Goal: Navigation & Orientation: Go to known website

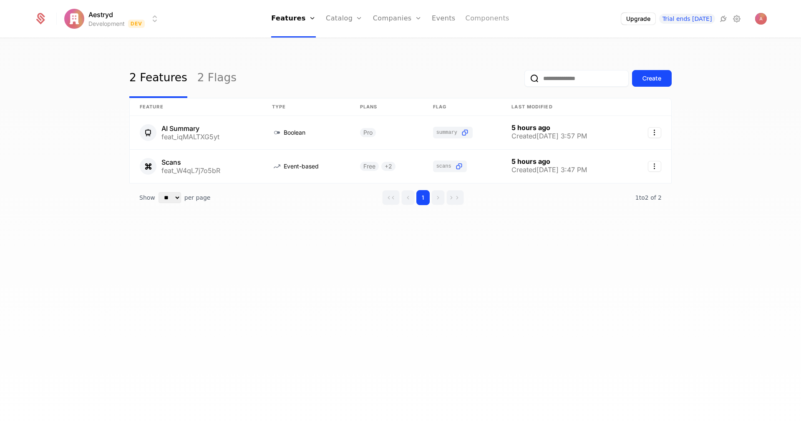
click at [487, 20] on link "Components" at bounding box center [488, 19] width 44 height 38
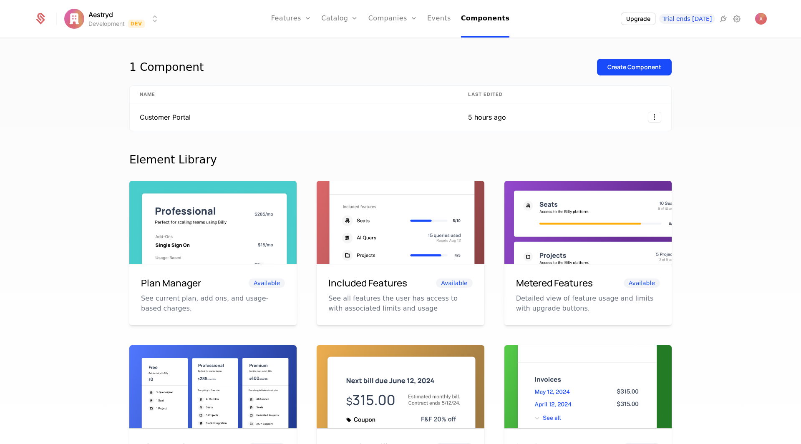
drag, startPoint x: 171, startPoint y: 298, endPoint x: 221, endPoint y: 295, distance: 49.7
click at [171, 298] on p "See current plan, add ons, and usage-based charges." at bounding box center [213, 304] width 144 height 20
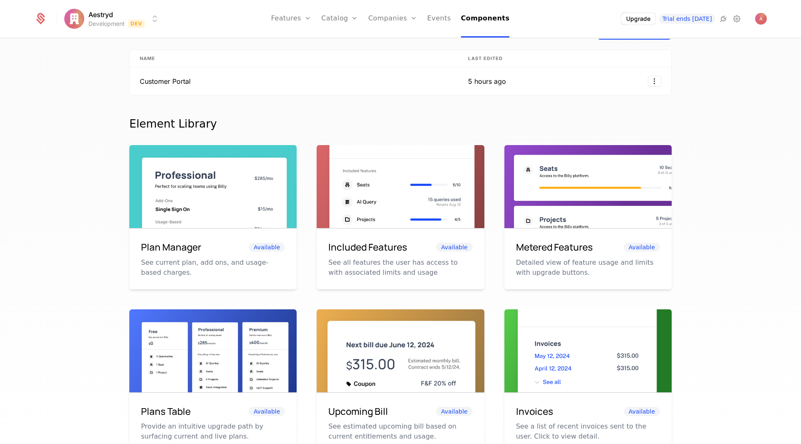
scroll to position [1, 0]
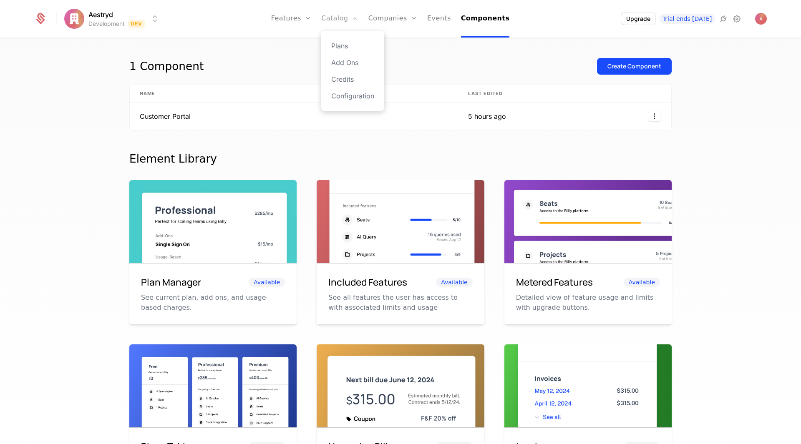
click at [354, 20] on link "Catalog" at bounding box center [339, 19] width 37 height 38
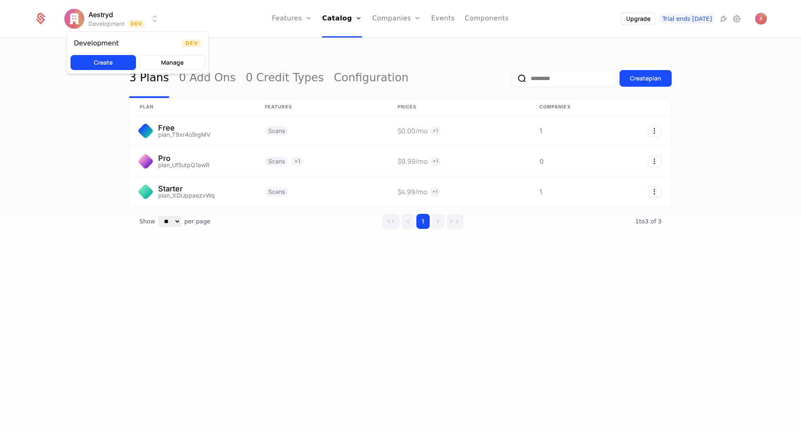
click at [76, 21] on html "Aestryd Development Dev Features Features Flags Catalog Plans Add Ons Credits C…" at bounding box center [400, 222] width 801 height 444
click at [128, 16] on html "Aestryd Development Dev Features Features Flags Catalog Plans Add Ons Credits C…" at bounding box center [400, 222] width 801 height 444
click at [84, 15] on html "Aestryd Development Dev Features Features Flags Catalog Plans Add Ons Credits C…" at bounding box center [400, 222] width 801 height 444
click at [66, 19] on html "Aestryd Development Dev Features Features Flags Catalog Plans Add Ons Credits C…" at bounding box center [400, 222] width 801 height 444
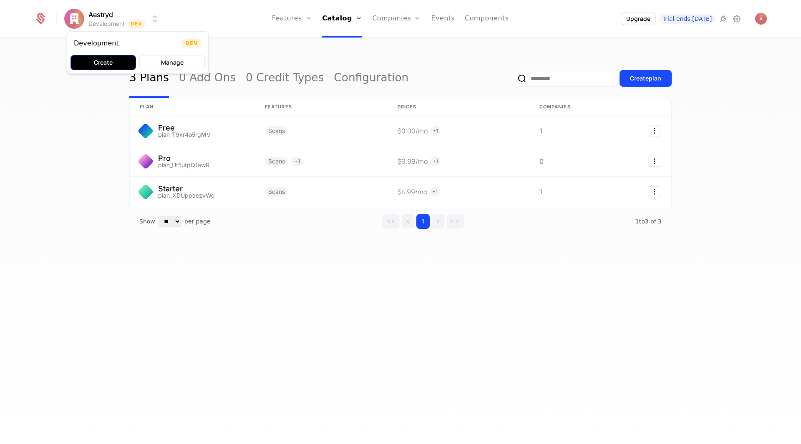
click at [106, 63] on button "Create" at bounding box center [102, 62] width 65 height 15
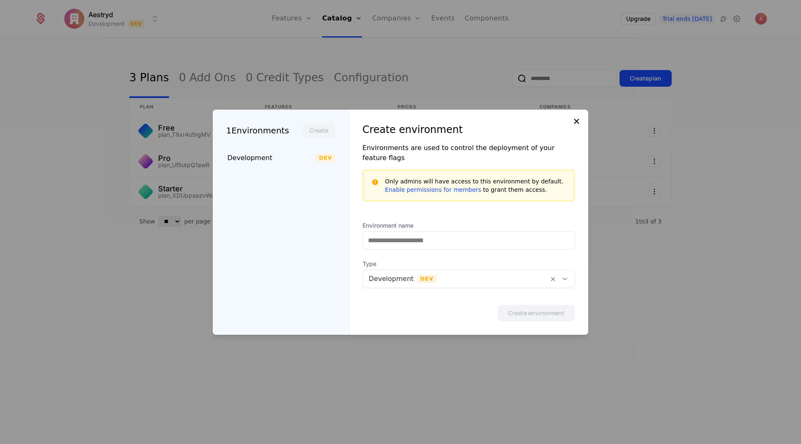
click at [574, 126] on icon at bounding box center [576, 121] width 10 height 10
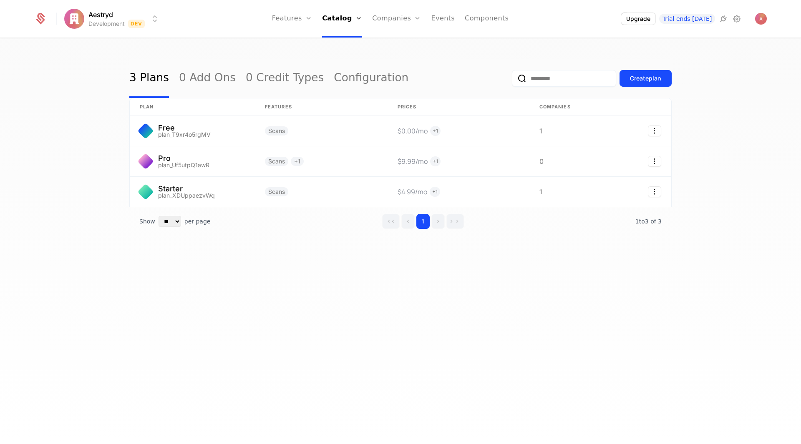
click at [102, 23] on html "Aestryd Development Dev Features Features Flags Catalog Plans Add Ons Credits C…" at bounding box center [400, 222] width 801 height 444
click at [167, 64] on button "Manage" at bounding box center [171, 62] width 65 height 15
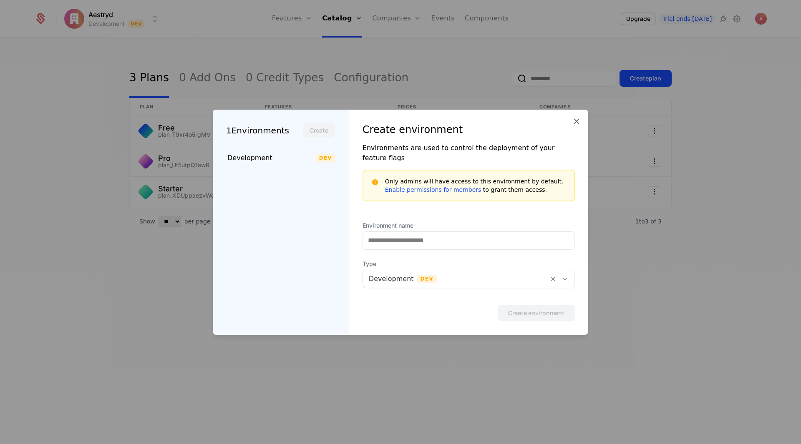
click at [431, 275] on div at bounding box center [456, 279] width 174 height 12
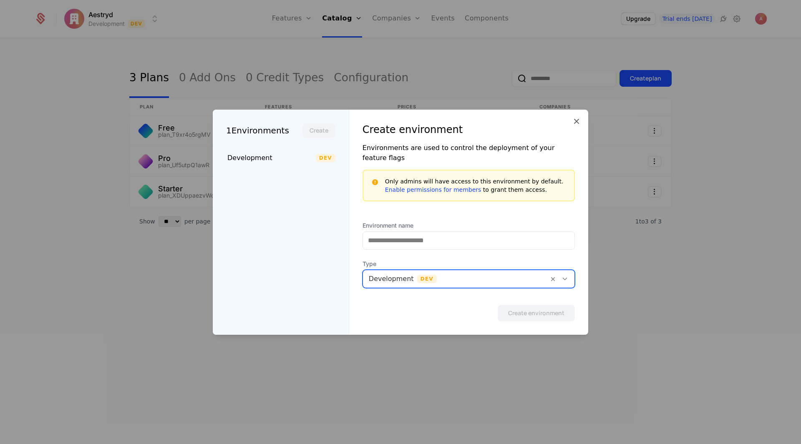
click at [431, 275] on div at bounding box center [456, 279] width 174 height 12
click at [578, 124] on icon at bounding box center [576, 121] width 10 height 10
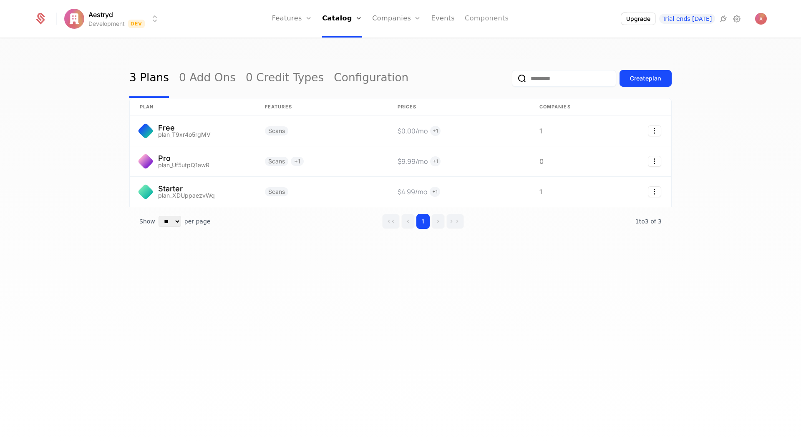
click at [490, 20] on link "Components" at bounding box center [487, 19] width 44 height 38
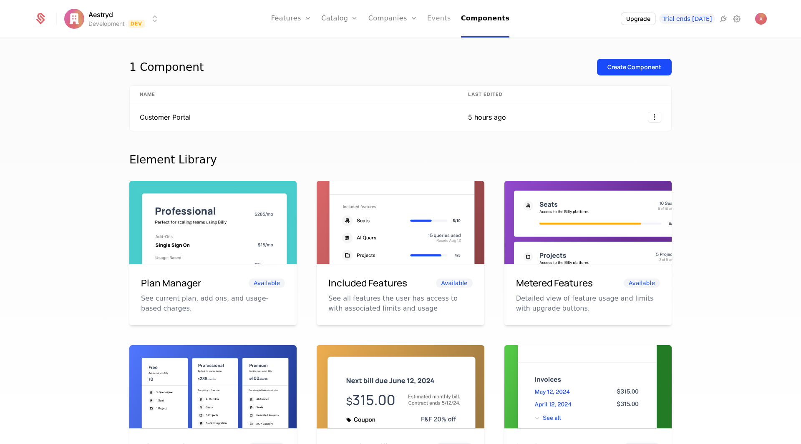
click at [449, 20] on link "Events" at bounding box center [439, 19] width 24 height 38
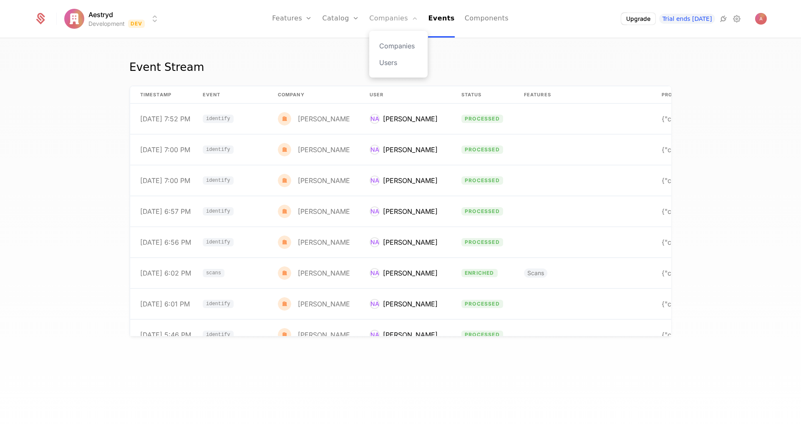
click at [407, 20] on link "Companies" at bounding box center [393, 19] width 49 height 38
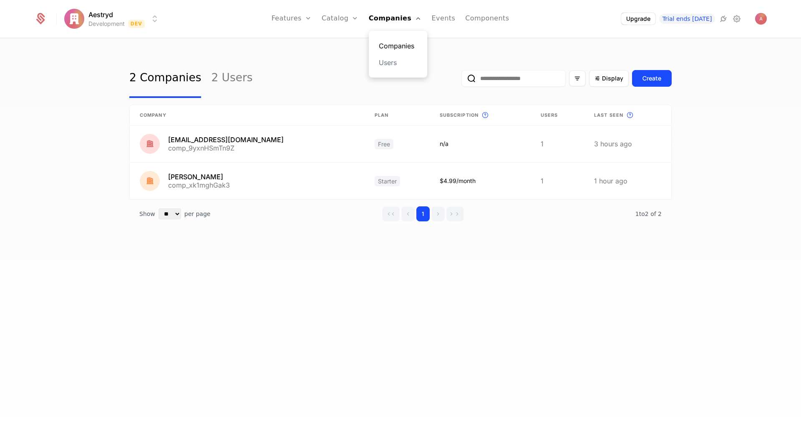
click at [398, 45] on link "Companies" at bounding box center [398, 46] width 38 height 10
click at [352, 42] on link "Plans" at bounding box center [353, 46] width 43 height 10
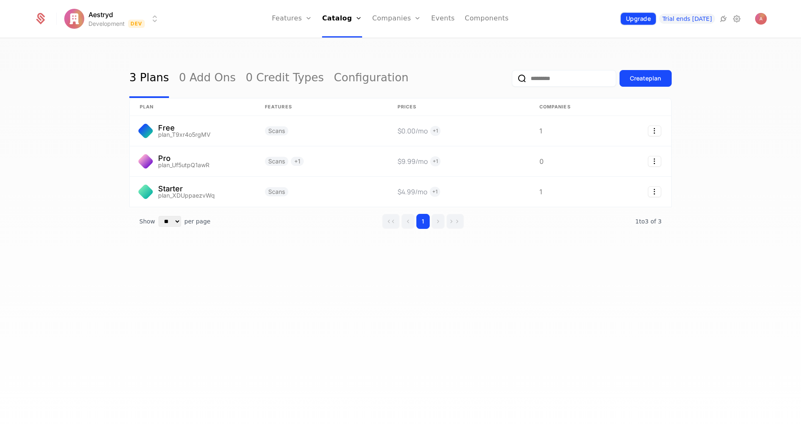
click at [644, 20] on button "Upgrade" at bounding box center [638, 19] width 35 height 12
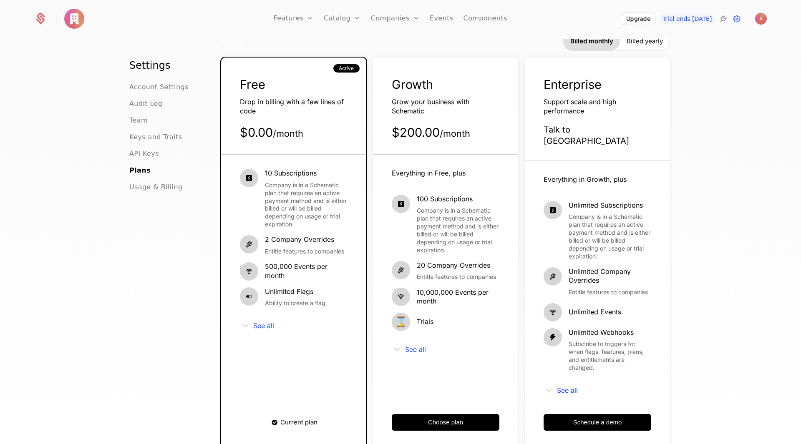
scroll to position [42, 0]
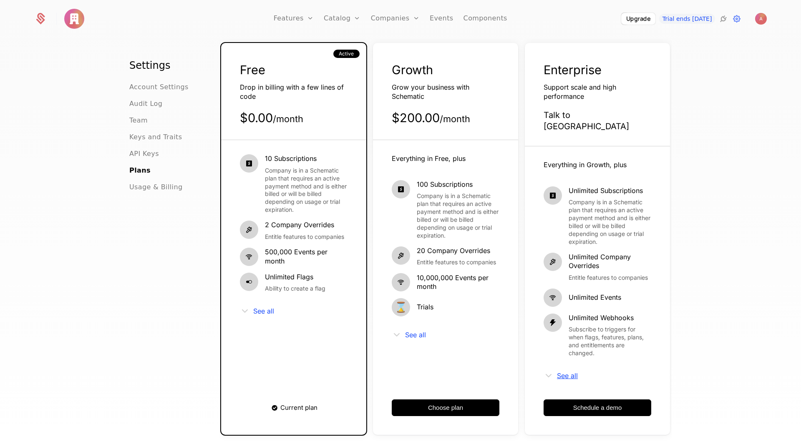
click at [566, 373] on span "See all" at bounding box center [567, 376] width 21 height 7
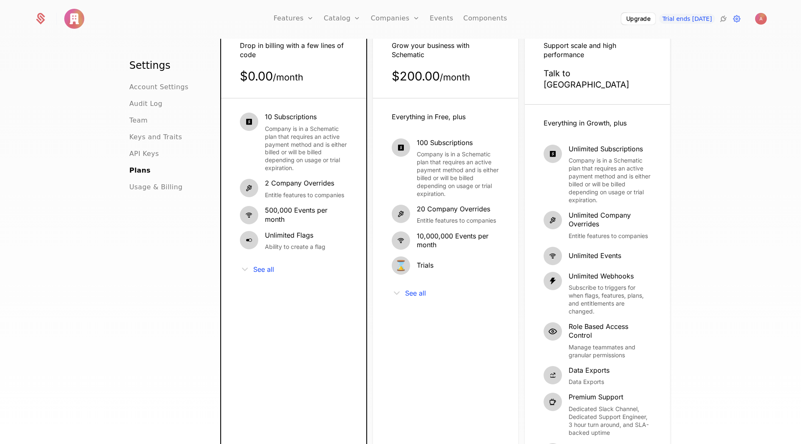
scroll to position [0, 0]
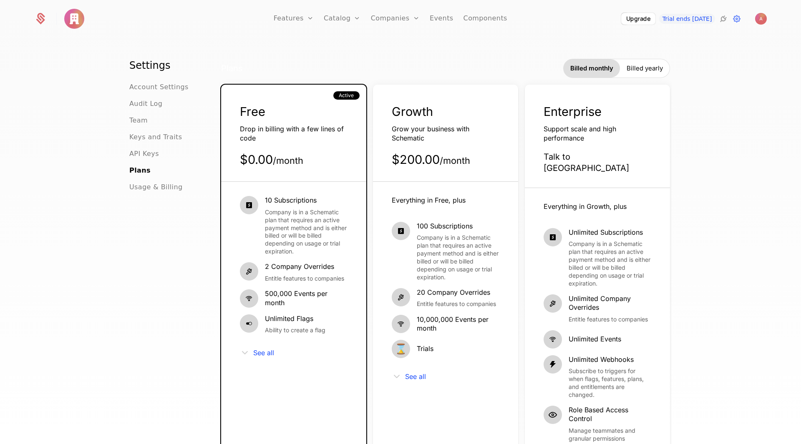
click at [415, 383] on div "Everything in Free, plus 100 Subscriptions Company is in a Schematic plan that …" at bounding box center [446, 412] width 108 height 433
click at [415, 377] on span "See all" at bounding box center [415, 376] width 21 height 7
click at [259, 356] on span "See all" at bounding box center [263, 353] width 21 height 7
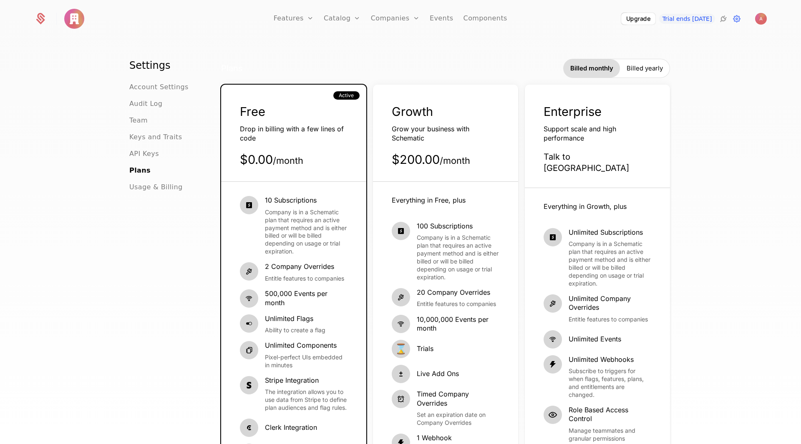
click at [643, 66] on span "Billed yearly" at bounding box center [645, 68] width 36 height 8
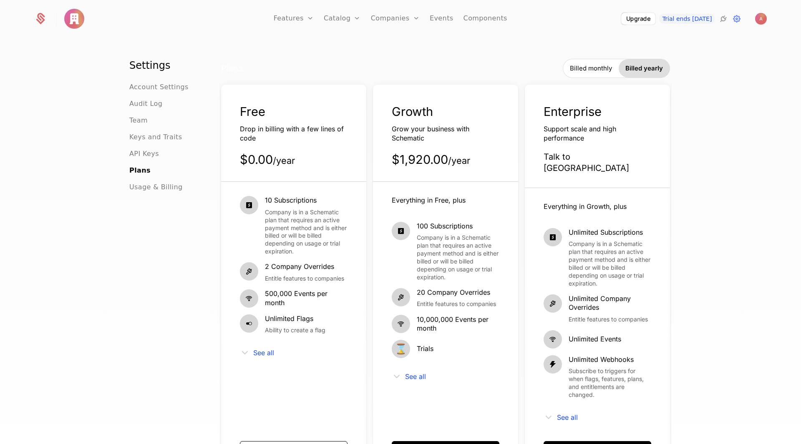
click at [604, 68] on span "Billed monthly" at bounding box center [591, 68] width 42 height 8
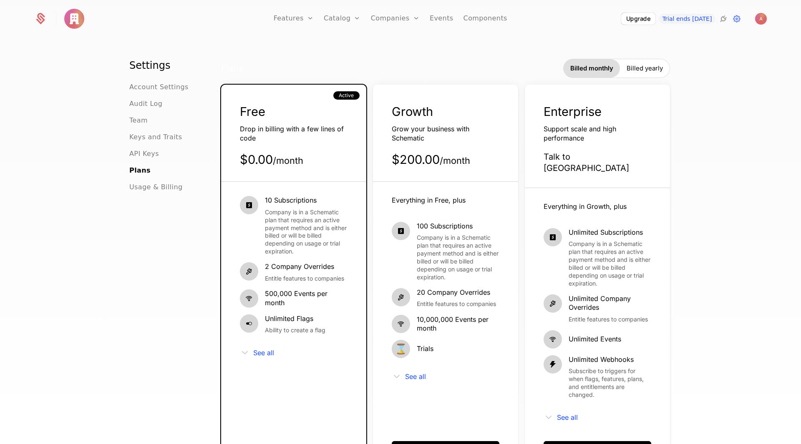
click at [665, 65] on div "Billed yearly" at bounding box center [645, 68] width 50 height 18
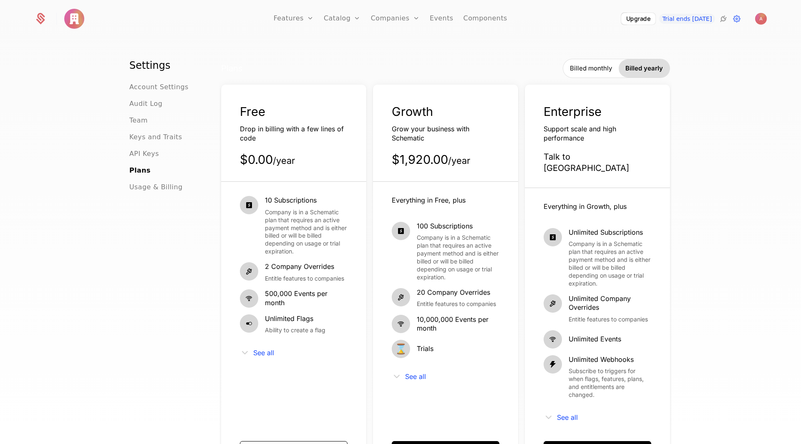
click at [591, 68] on span "Billed monthly" at bounding box center [591, 68] width 42 height 8
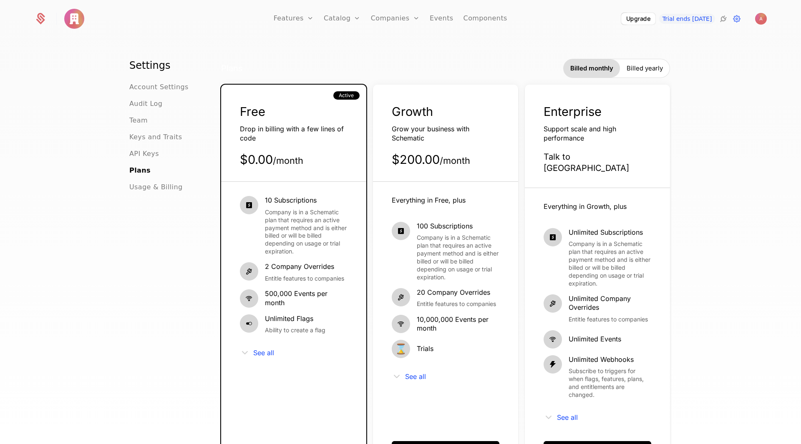
click at [634, 70] on span "Billed yearly" at bounding box center [645, 68] width 36 height 8
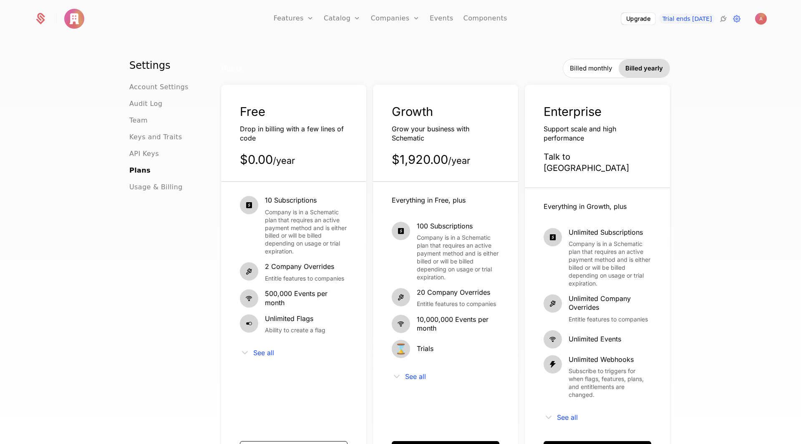
click at [580, 68] on span "Billed monthly" at bounding box center [591, 68] width 42 height 8
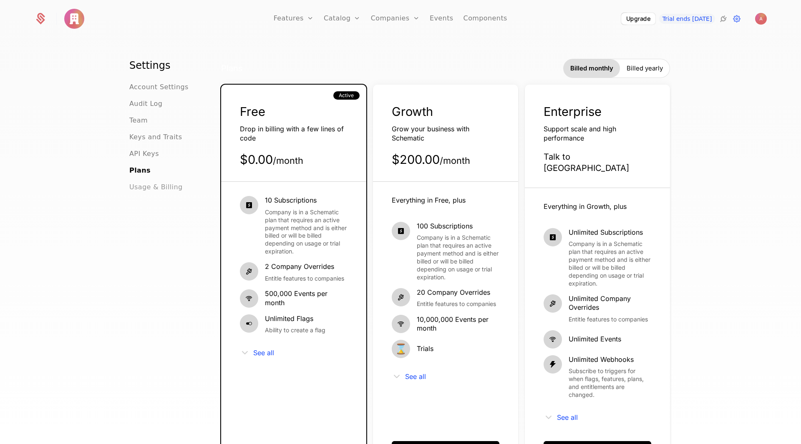
click at [151, 188] on span "Usage & Billing" at bounding box center [155, 187] width 53 height 10
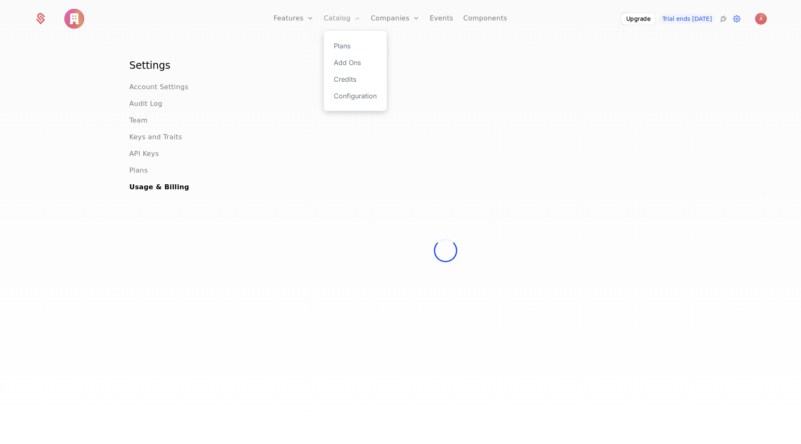
click at [347, 22] on link "Catalog" at bounding box center [342, 19] width 37 height 38
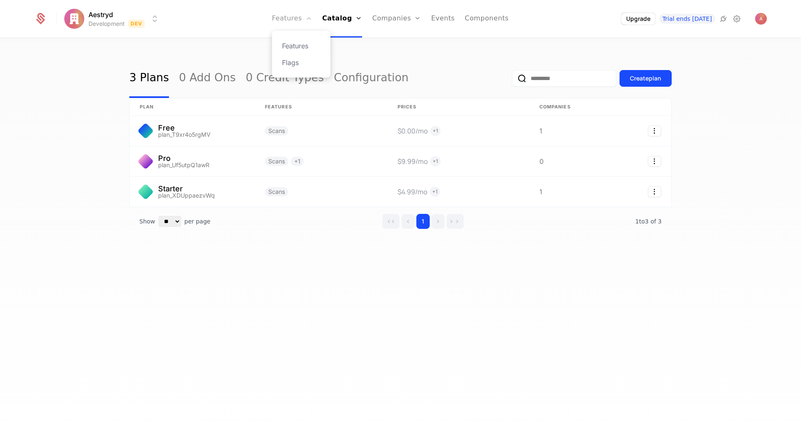
click at [309, 19] on link "Features" at bounding box center [292, 19] width 40 height 38
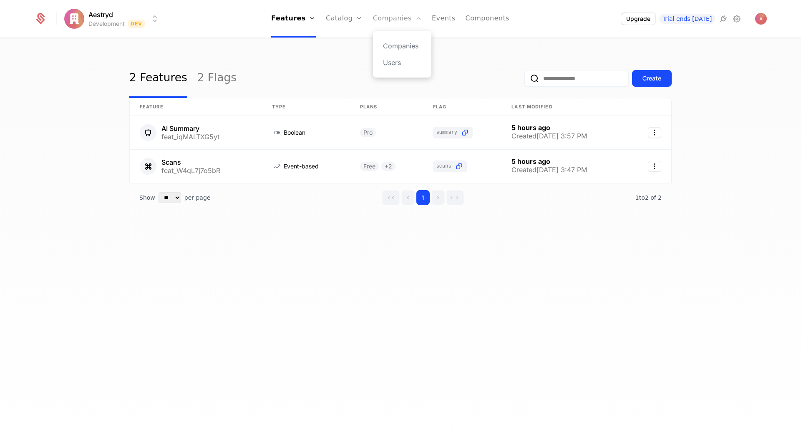
click at [402, 21] on link "Companies" at bounding box center [397, 19] width 49 height 38
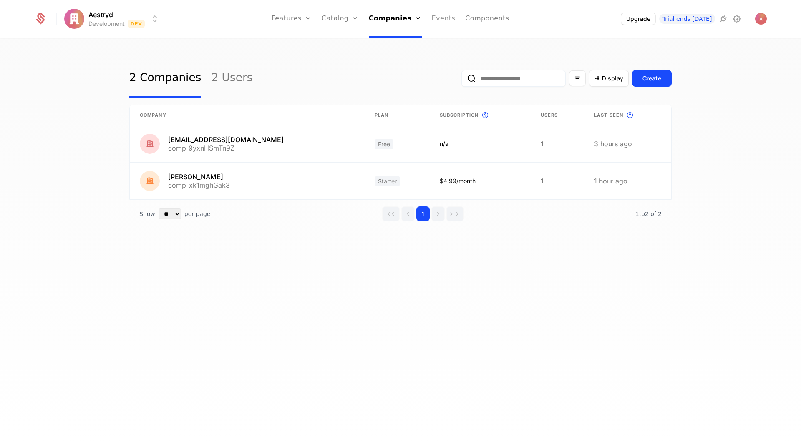
click at [441, 20] on link "Events" at bounding box center [444, 19] width 24 height 38
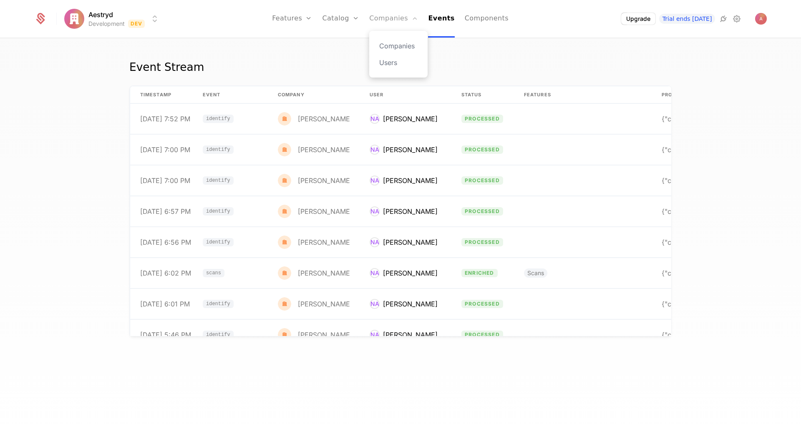
click at [394, 20] on link "Companies" at bounding box center [393, 19] width 49 height 38
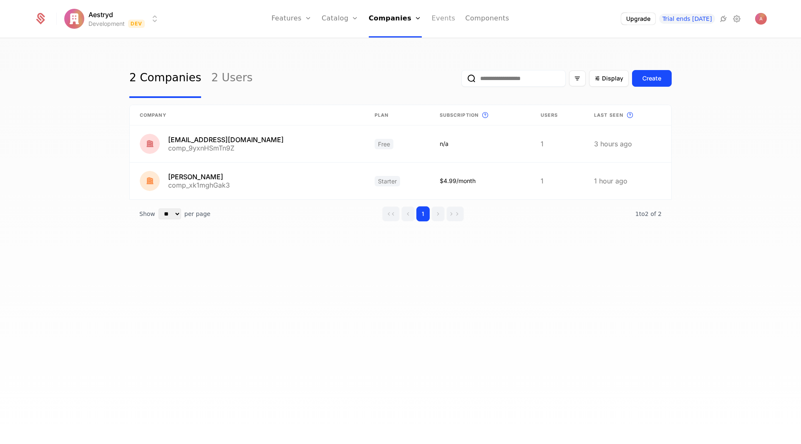
click at [442, 18] on link "Events" at bounding box center [444, 19] width 24 height 38
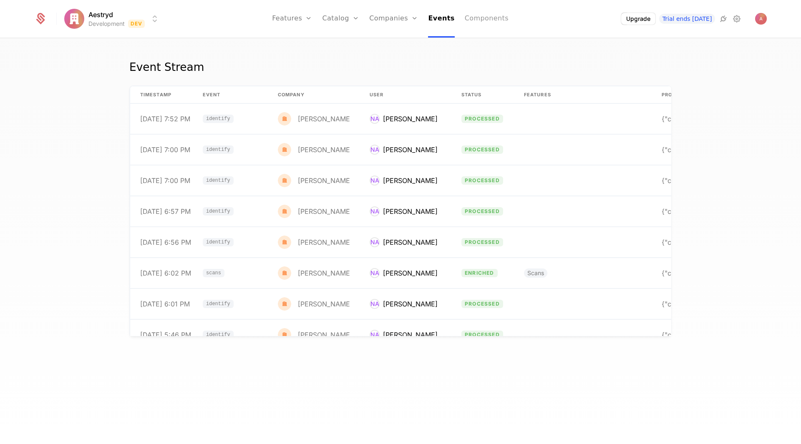
click at [490, 18] on link "Components" at bounding box center [487, 19] width 44 height 38
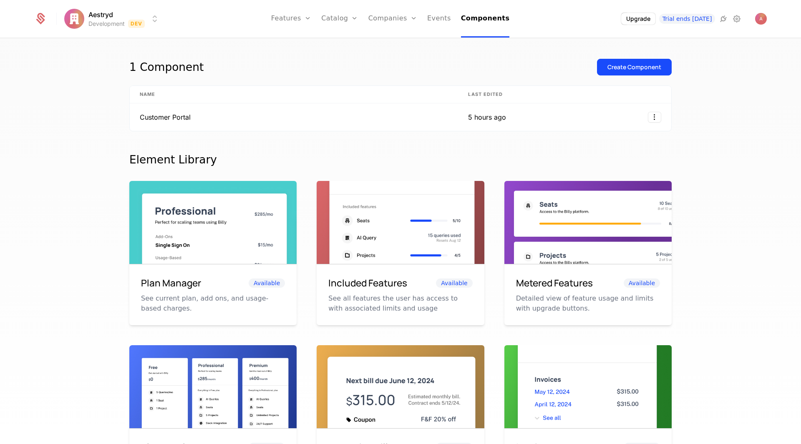
click at [195, 227] on img at bounding box center [212, 234] width 167 height 106
click at [184, 273] on div "Plan Manager Available See current plan, add ons, and usage-based charges." at bounding box center [212, 294] width 167 height 61
click at [176, 302] on p "See current plan, add ons, and usage-based charges." at bounding box center [213, 304] width 144 height 20
click at [372, 280] on h6 "Included Features" at bounding box center [367, 283] width 79 height 14
click at [382, 236] on img at bounding box center [400, 234] width 167 height 106
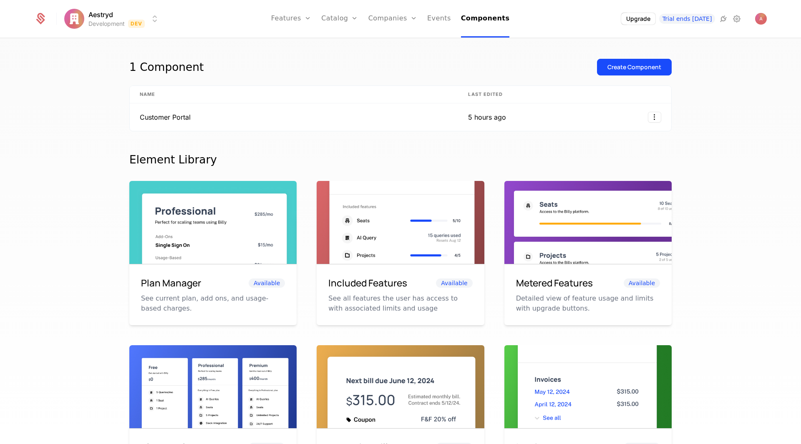
click at [557, 220] on img at bounding box center [587, 234] width 167 height 106
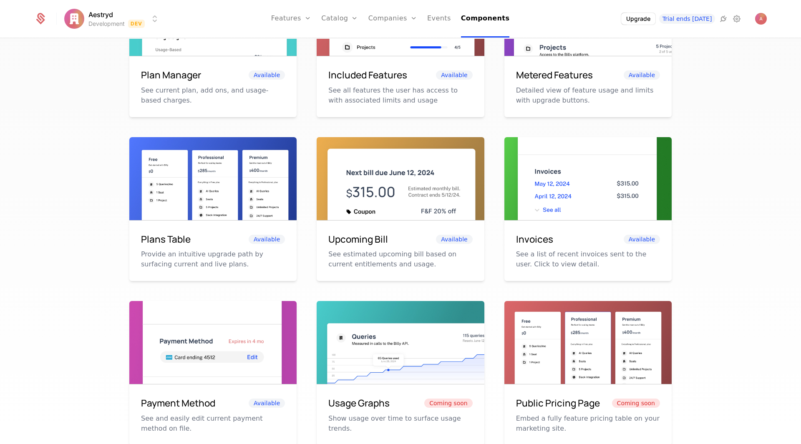
scroll to position [209, 0]
click at [385, 255] on p "See estimated upcoming bill based on current entitlements and usage." at bounding box center [400, 259] width 144 height 20
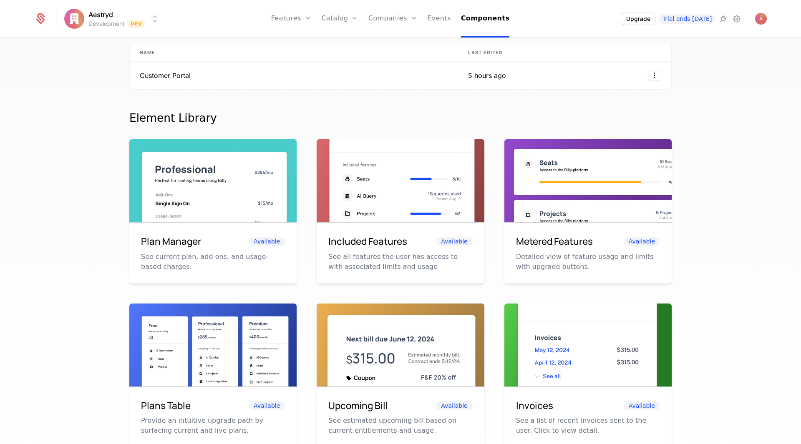
scroll to position [0, 0]
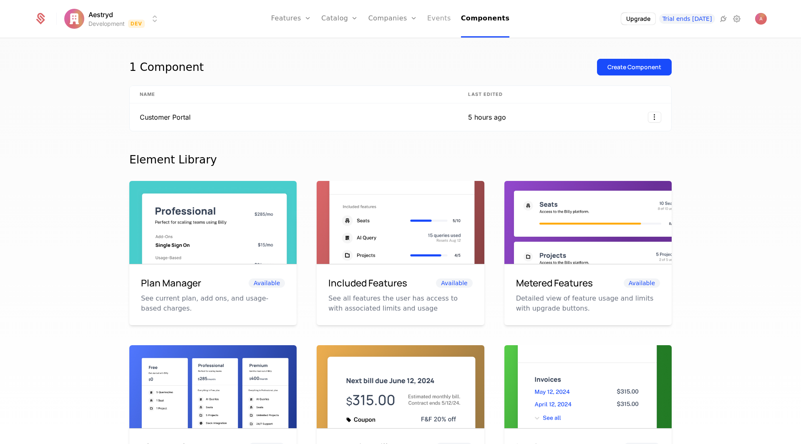
click at [441, 25] on link "Events" at bounding box center [439, 19] width 24 height 38
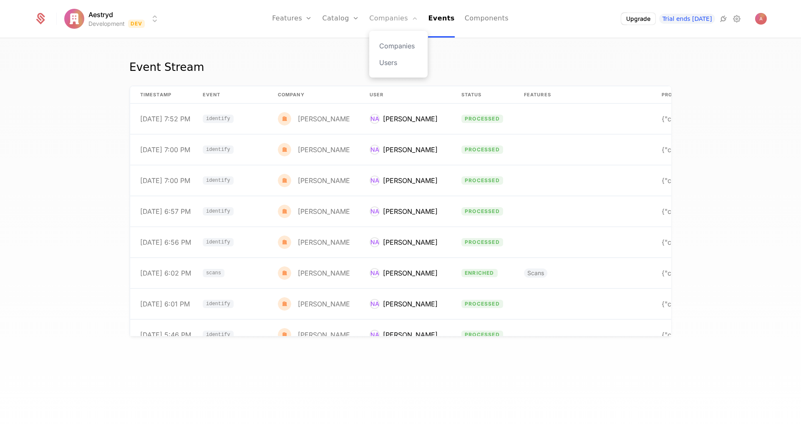
click at [403, 25] on link "Companies" at bounding box center [393, 19] width 49 height 38
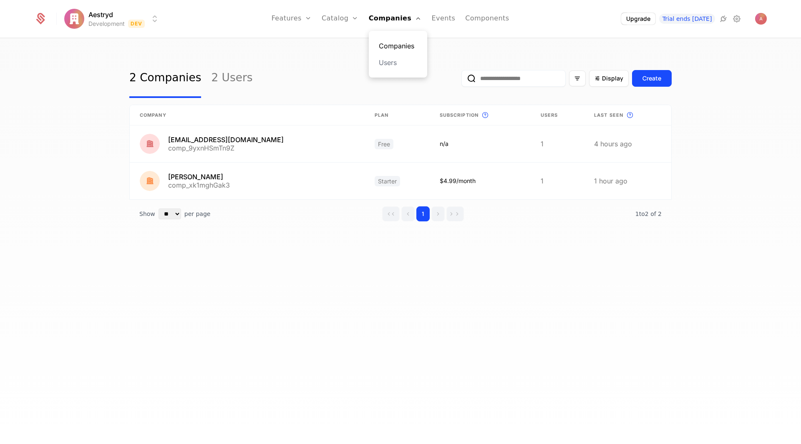
click at [409, 49] on link "Companies" at bounding box center [398, 46] width 38 height 10
click at [408, 65] on link "Users" at bounding box center [398, 63] width 38 height 10
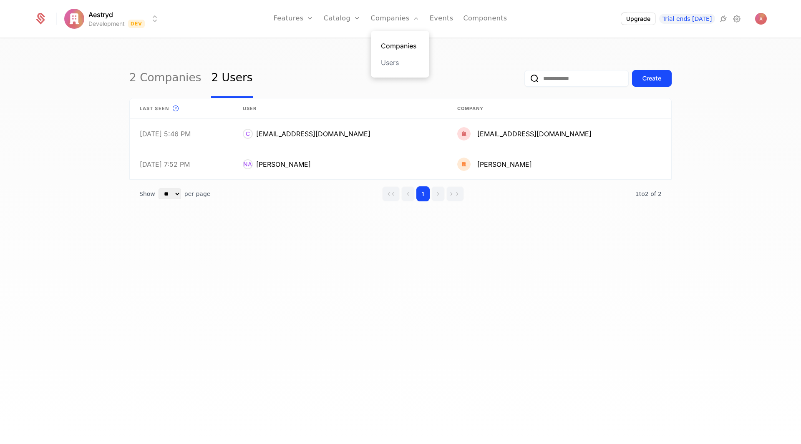
click at [406, 43] on link "Companies" at bounding box center [400, 46] width 38 height 10
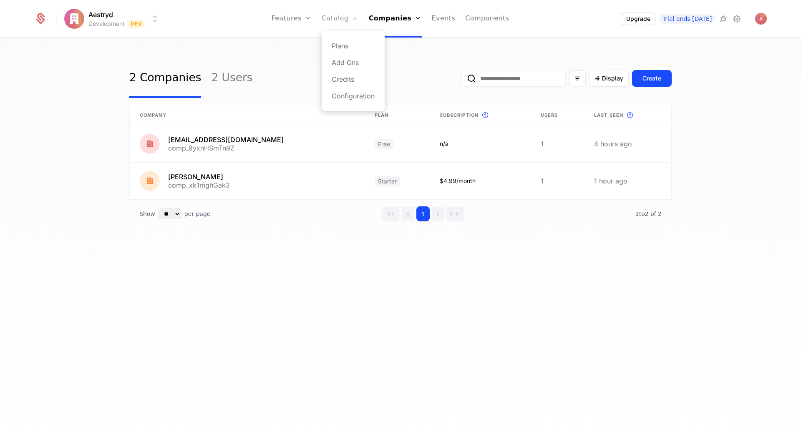
click at [352, 24] on link "Catalog" at bounding box center [340, 19] width 37 height 38
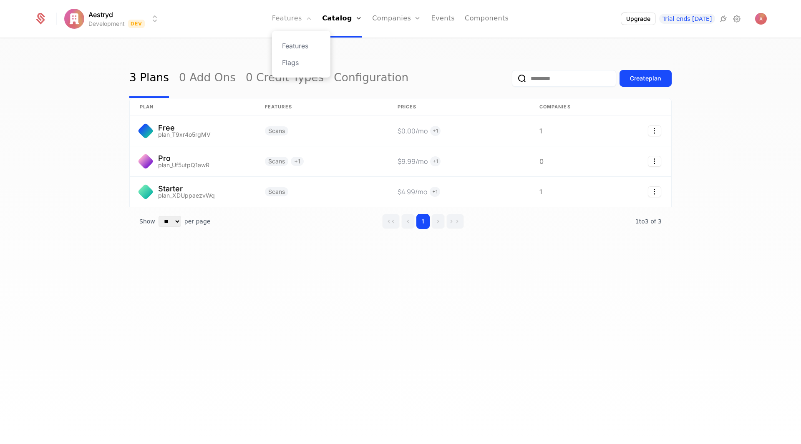
click at [306, 21] on link "Features" at bounding box center [292, 19] width 40 height 38
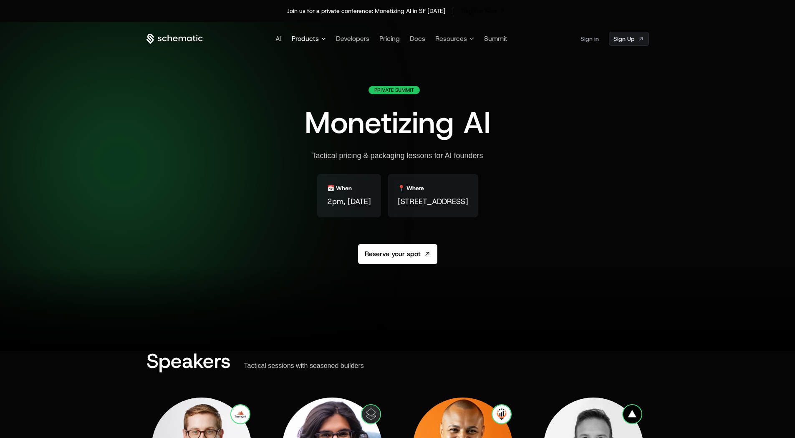
click at [311, 41] on span "Products" at bounding box center [305, 39] width 27 height 10
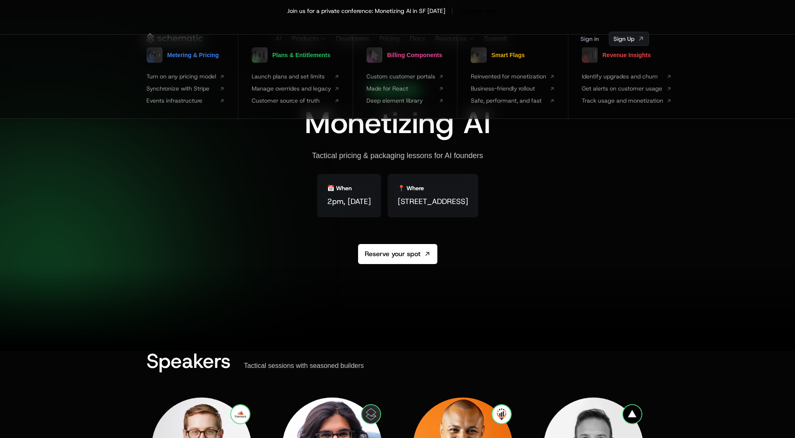
click at [474, 20] on div "Join us for a private conference: Monetizing AI in SF Aug 28, 2025 Register Now" at bounding box center [397, 11] width 795 height 22
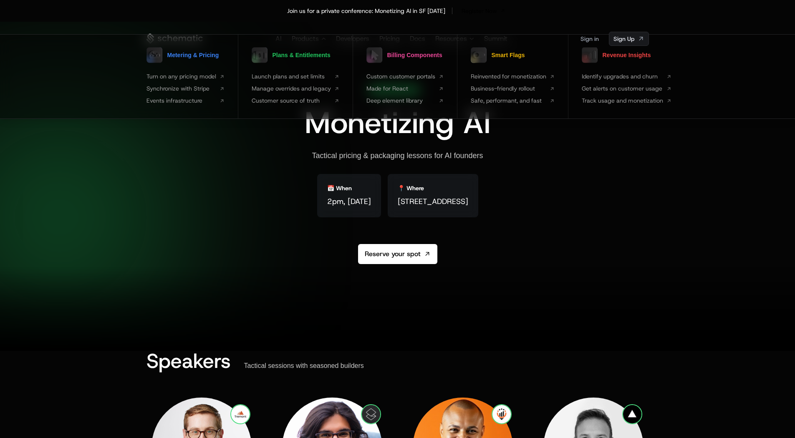
click at [474, 277] on div at bounding box center [397, 308] width 795 height 83
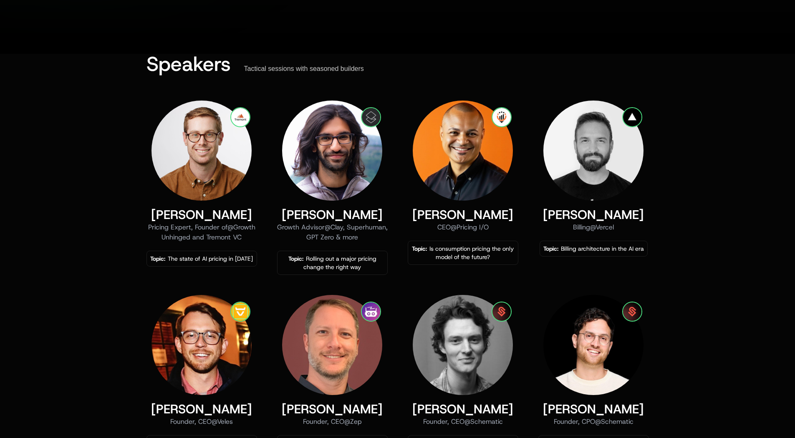
scroll to position [250, 0]
